Goal: Find specific page/section: Find specific page/section

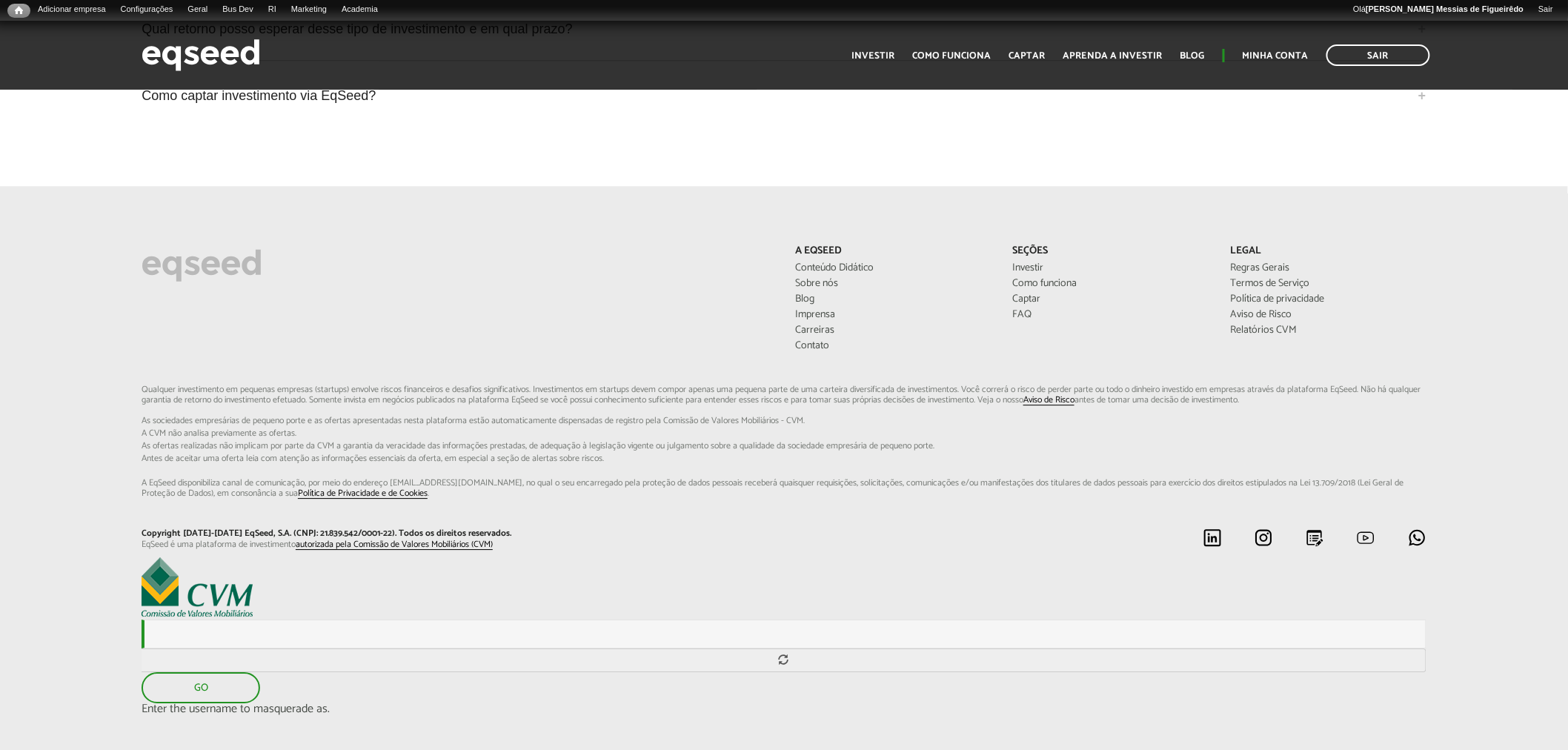
scroll to position [3970, 0]
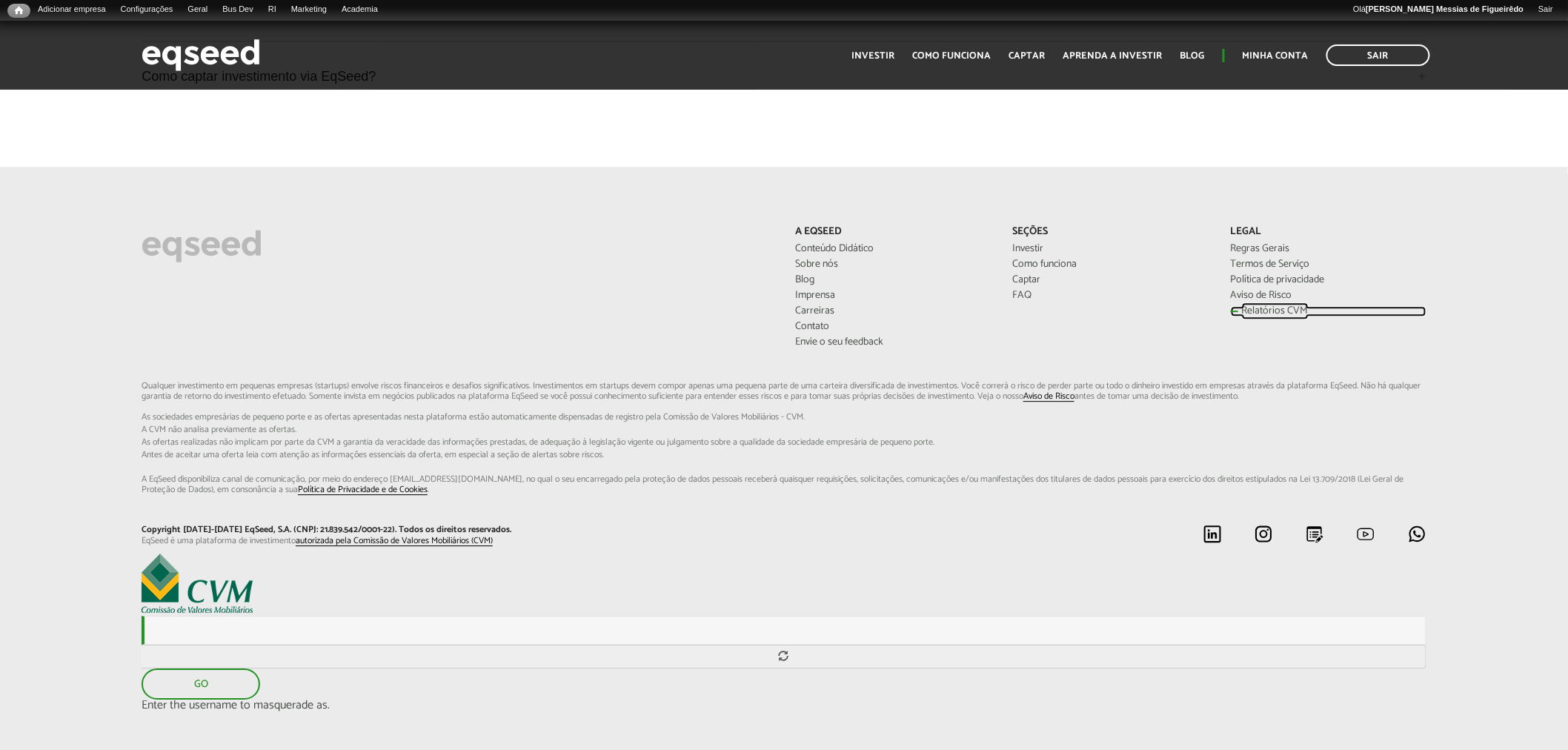
click at [1257, 306] on link "Relatórios CVM" at bounding box center [1329, 310] width 195 height 10
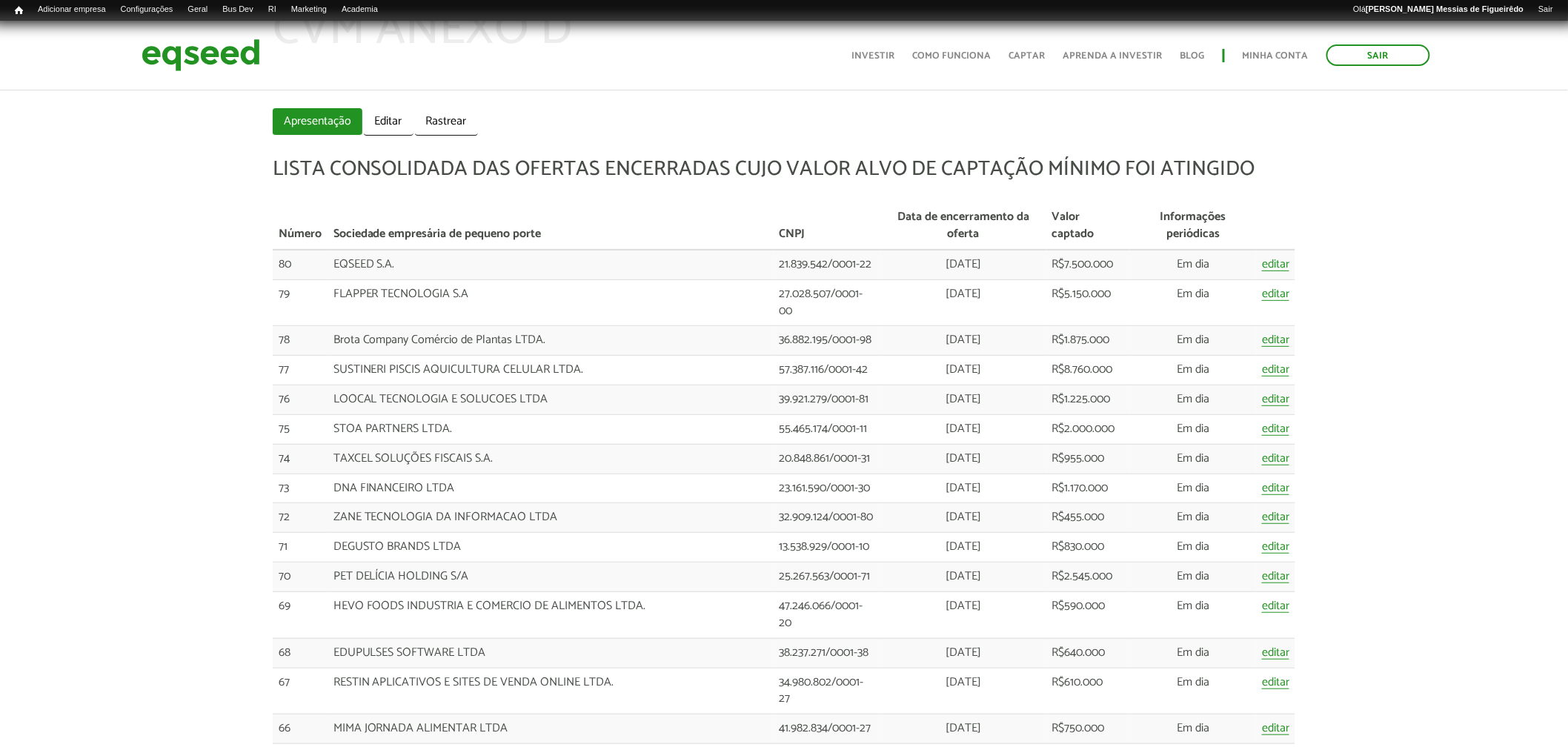
scroll to position [83, 0]
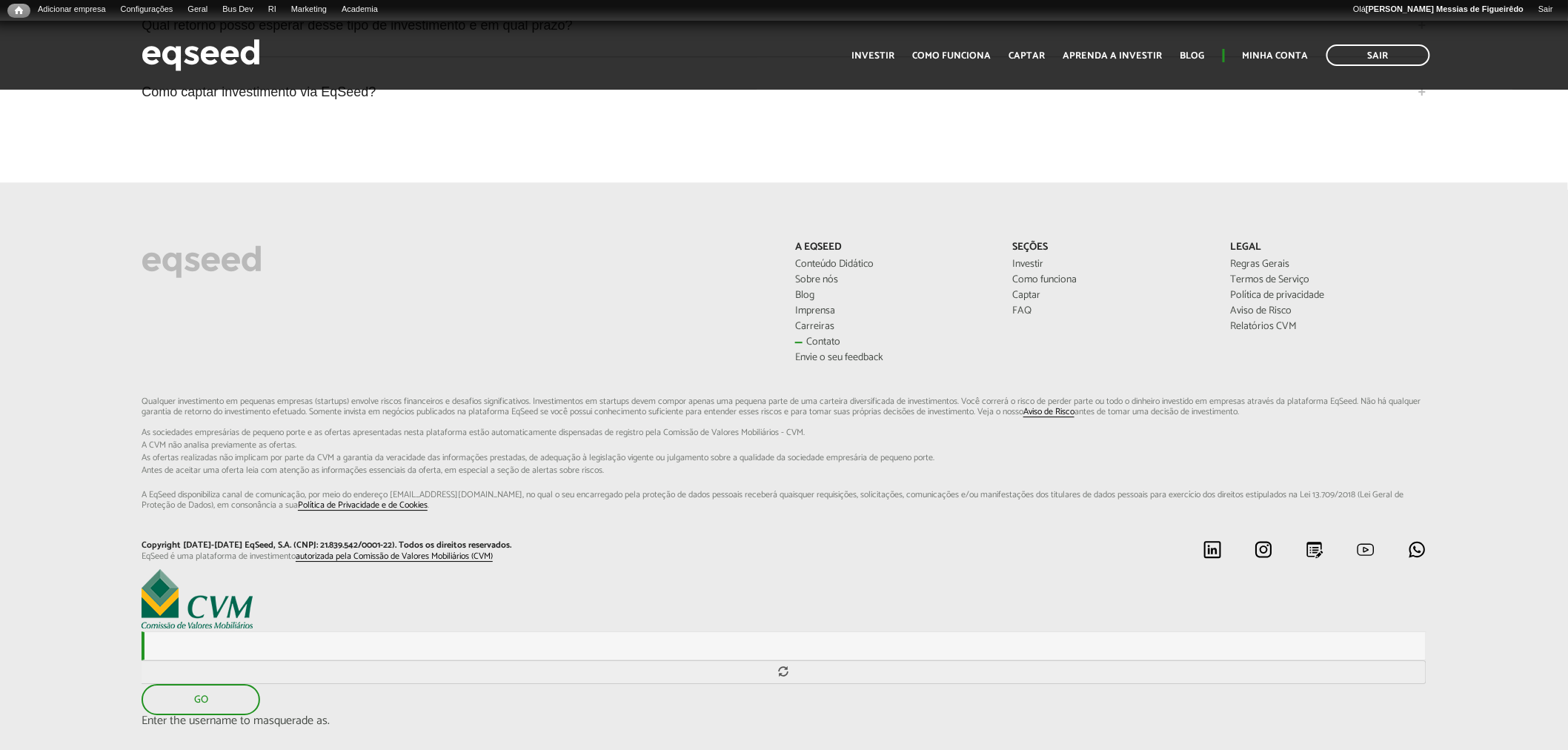
scroll to position [3970, 0]
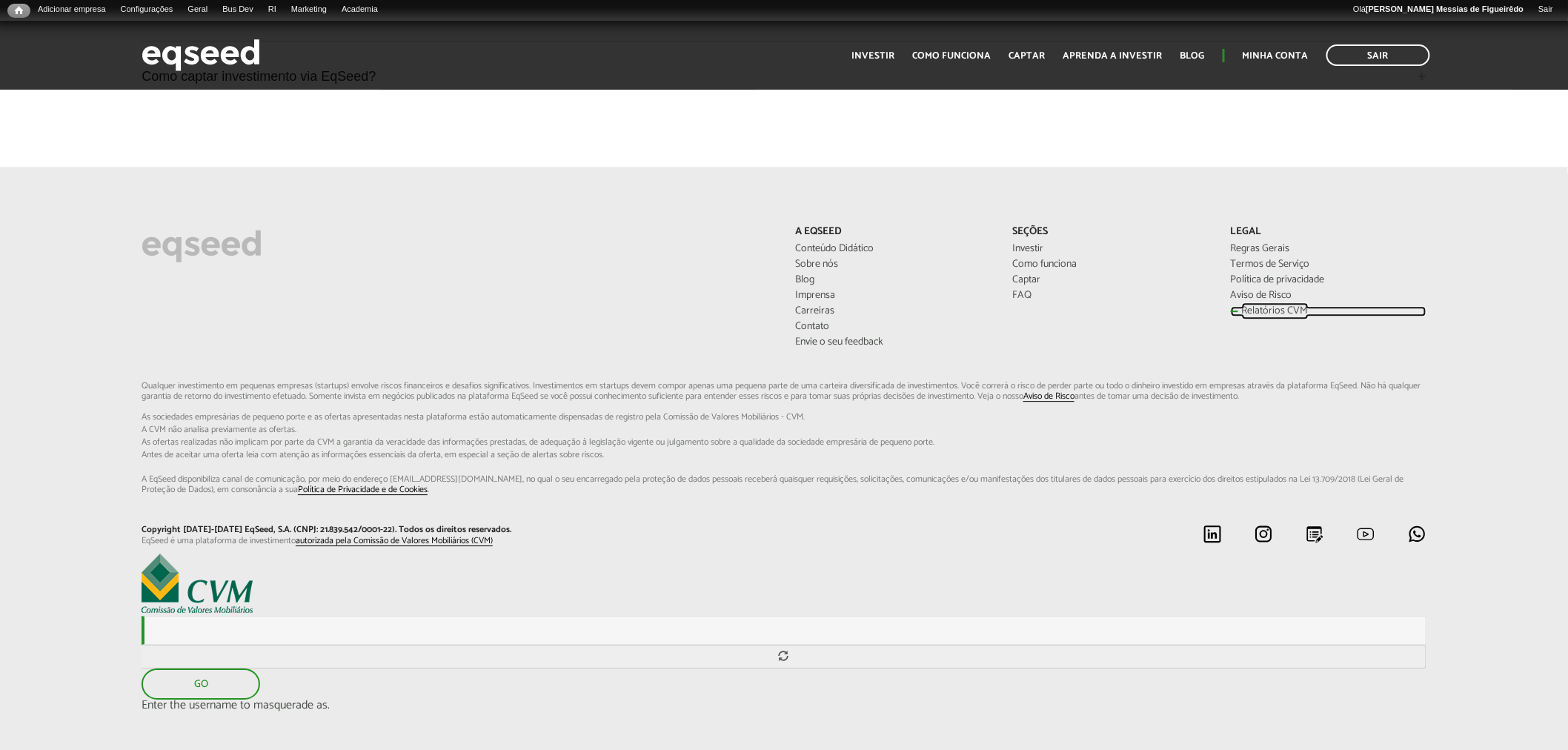
click at [1269, 306] on link "Relatórios CVM" at bounding box center [1329, 310] width 195 height 10
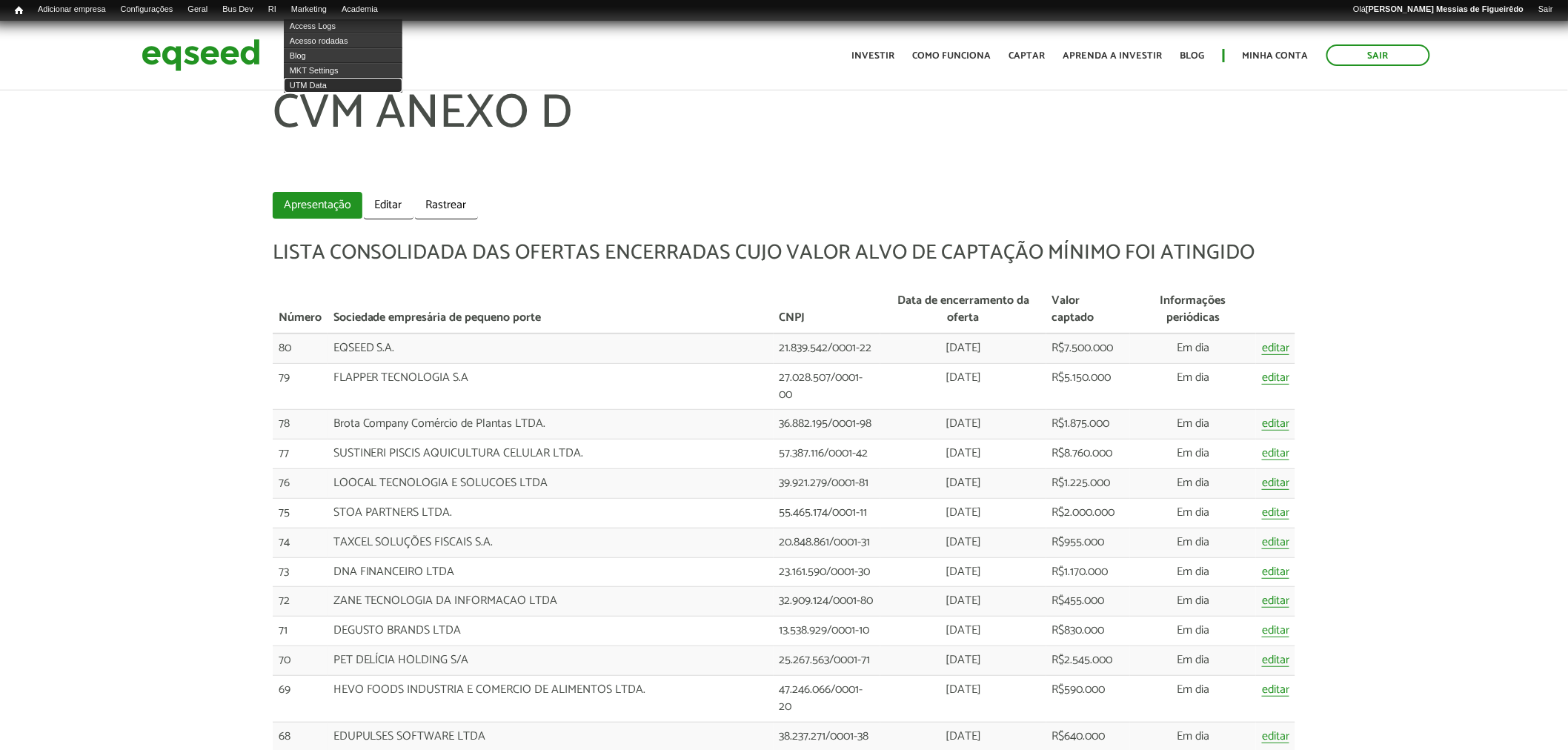
click at [323, 85] on link "UTM Data" at bounding box center [343, 85] width 119 height 14
